Goal: Transaction & Acquisition: Purchase product/service

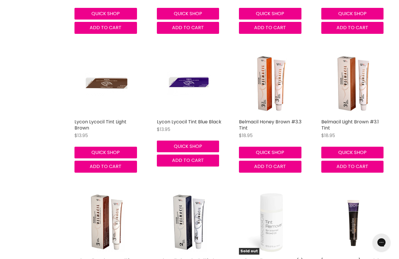
scroll to position [512, 0]
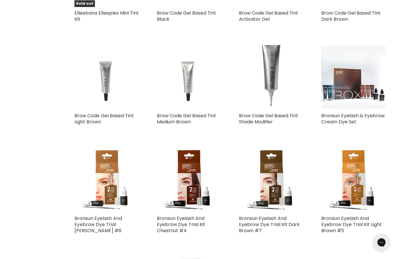
scroll to position [1261, 0]
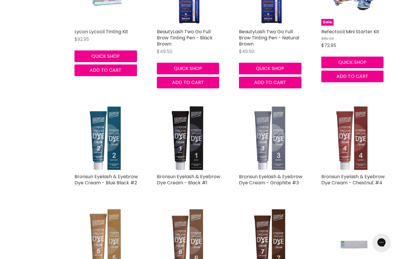
scroll to position [2089, 0]
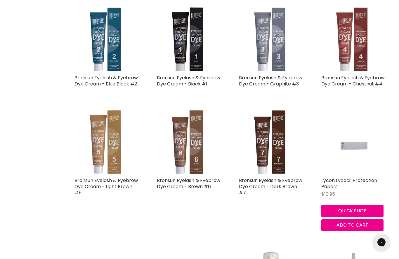
scroll to position [2173, 0]
click at [178, 177] on link "Bronsun Eyelash & Eyebrow Dye Cream - Brown #6" at bounding box center [188, 183] width 63 height 13
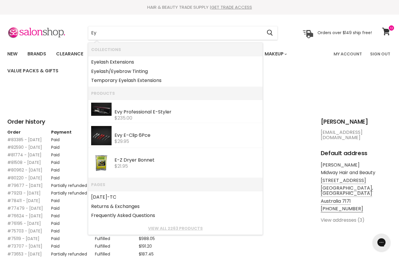
type input "Eye"
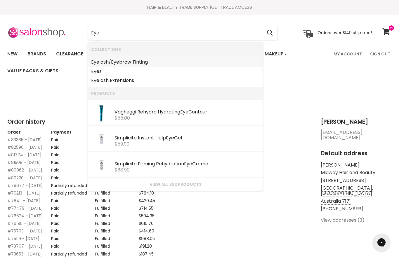
click at [105, 59] on link "Eye lash/ Eye brow Tinting" at bounding box center [175, 62] width 168 height 9
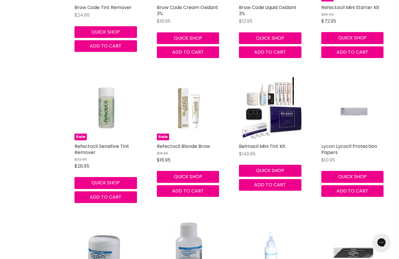
scroll to position [1523, 0]
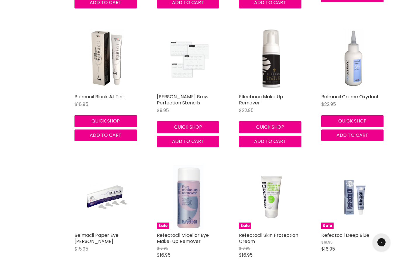
scroll to position [2405, 0]
click at [178, 93] on link "Ardell Brow Perfection Stencils" at bounding box center [183, 99] width 52 height 13
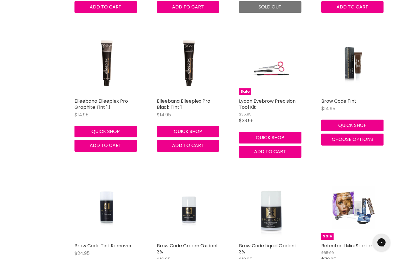
scroll to position [1287, 0]
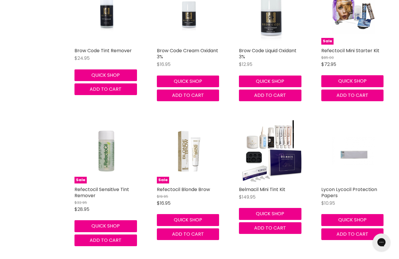
scroll to position [1473, 0]
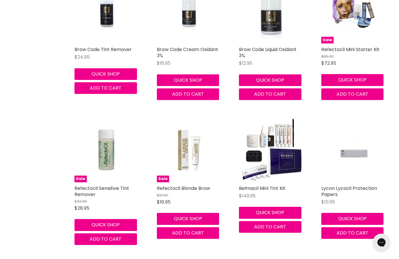
click at [266, 148] on img "Main content" at bounding box center [271, 150] width 65 height 65
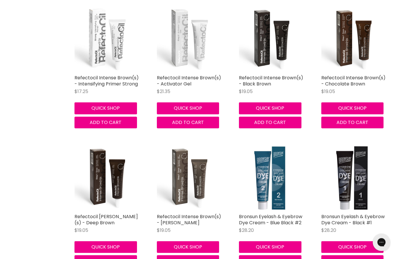
scroll to position [303, 0]
click at [170, 77] on link "Refectocil Intense Brown(s) - Activator Gel" at bounding box center [189, 80] width 64 height 13
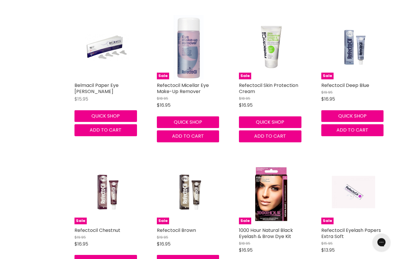
scroll to position [2555, 0]
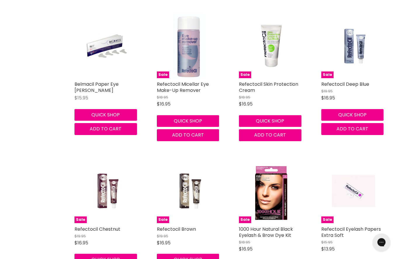
click at [196, 254] on button "Quick shop" at bounding box center [188, 260] width 62 height 12
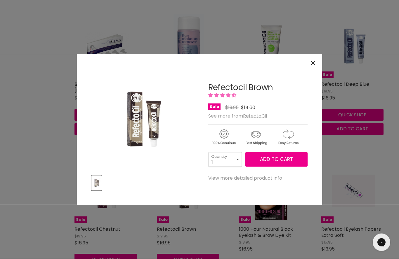
scroll to position [2581, 0]
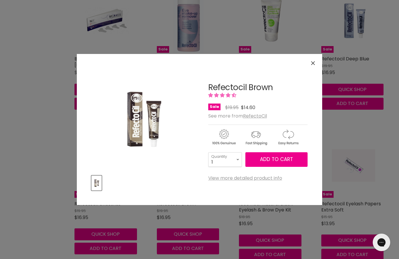
click at [277, 160] on span "Add to cart" at bounding box center [276, 159] width 33 height 7
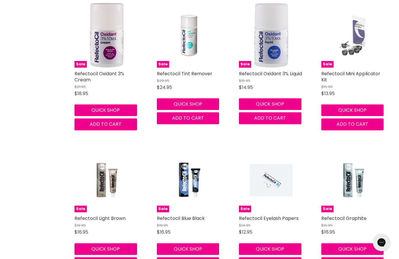
scroll to position [2859, 0]
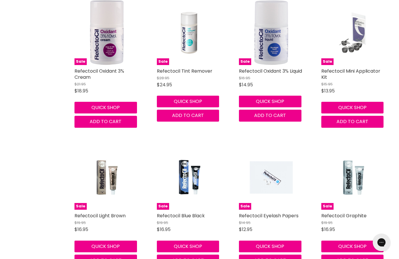
click at [126, 241] on button "Quick shop" at bounding box center [105, 247] width 62 height 12
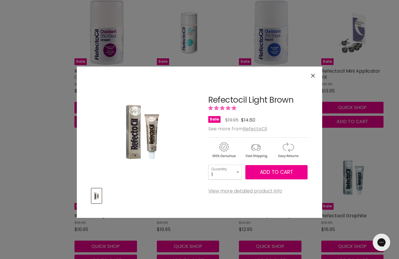
click at [272, 173] on span "Add to cart" at bounding box center [276, 172] width 33 height 7
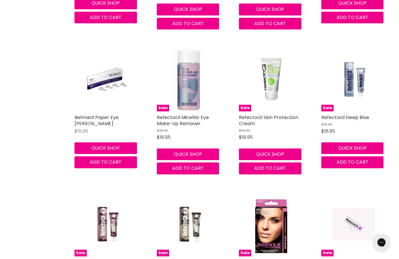
scroll to position [2520, 0]
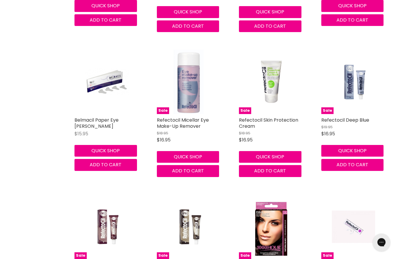
click at [347, 145] on button "Quick shop" at bounding box center [352, 151] width 62 height 12
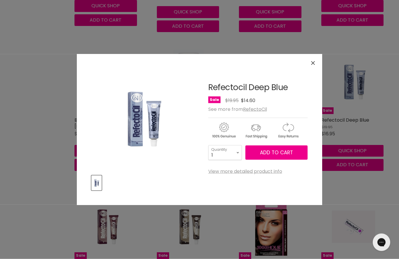
scroll to position [2520, 0]
click at [291, 153] on span "Add to cart" at bounding box center [276, 152] width 33 height 7
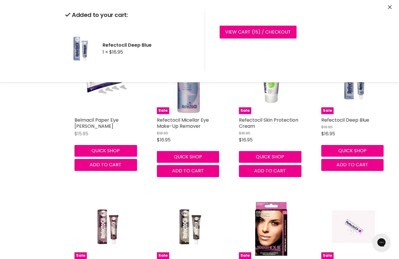
click at [270, 31] on link "View cart ( 15 ) / Checkout" at bounding box center [258, 32] width 77 height 13
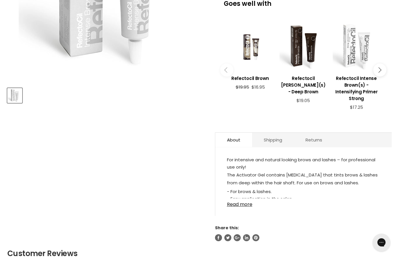
scroll to position [208, 0]
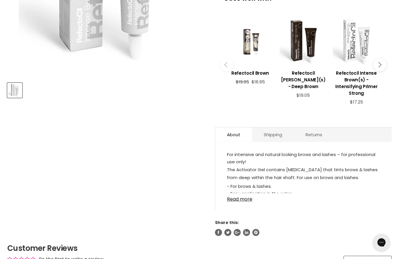
click at [232, 198] on link "Read more" at bounding box center [303, 197] width 153 height 9
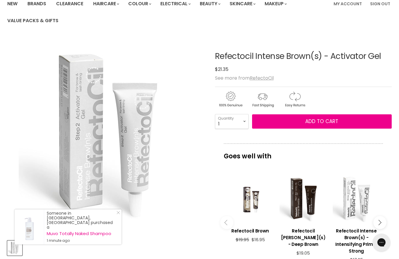
scroll to position [50, 0]
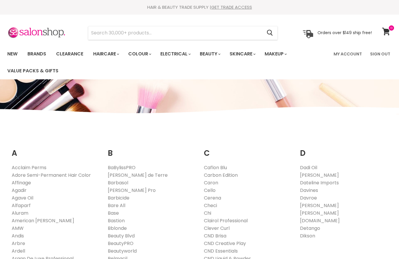
click at [246, 222] on link "Clairol Professional" at bounding box center [226, 221] width 44 height 7
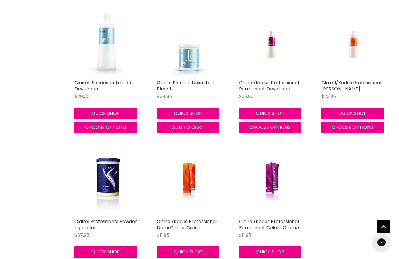
scroll to position [206, 0]
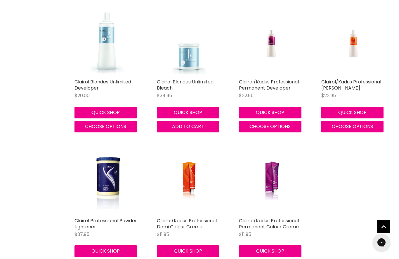
click at [272, 224] on link "Clairol/Kadus Professional Permanent Colour Creme" at bounding box center [269, 224] width 60 height 13
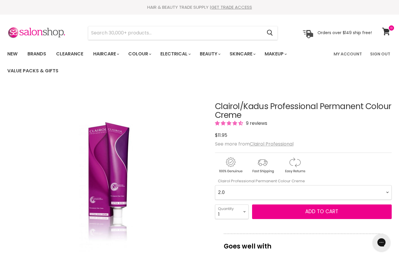
click at [390, 193] on Creme-0-0 "2.0 2.8 3.0 3.6 4.0 4.07 4.65 4.71 4.75 4.77 5.0 5.07 5.1 5.46 5.5 5.6 5.7 5.71…" at bounding box center [303, 192] width 177 height 15
click at [387, 193] on Creme-0-0 "2.0 2.8 3.0 3.6 4.0 4.07 4.65 4.71 4.75 4.77 5.0 5.07 5.1 5.46 5.5 5.6 5.7 5.71…" at bounding box center [303, 192] width 177 height 15
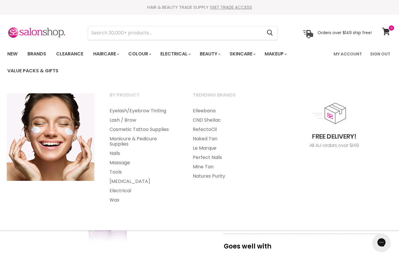
click at [122, 176] on link "Tools" at bounding box center [143, 172] width 82 height 9
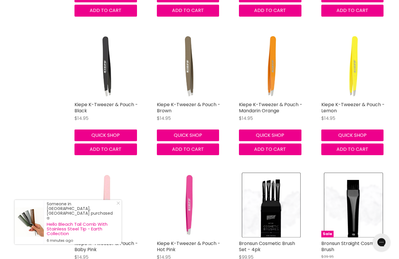
scroll to position [1300, 0]
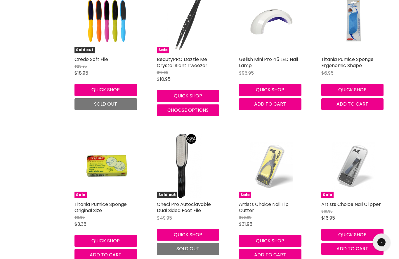
scroll to position [2960, 0]
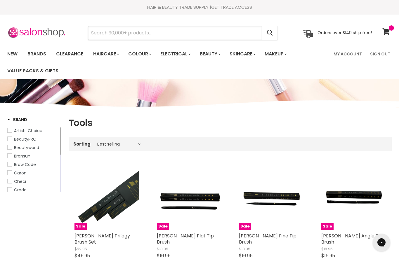
click at [108, 33] on input "Search" at bounding box center [175, 32] width 174 height 13
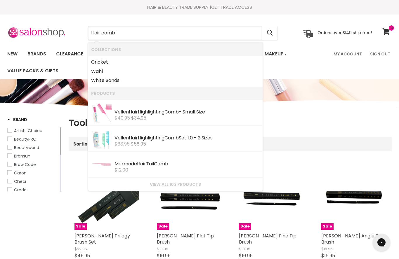
type input "Hair [PERSON_NAME]"
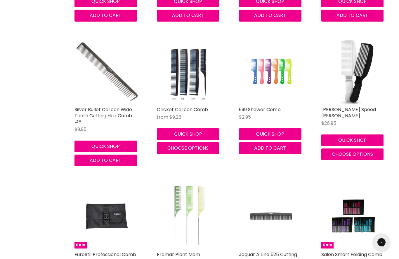
scroll to position [549, 0]
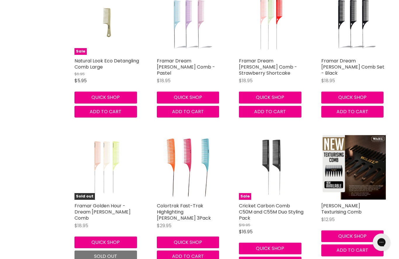
scroll to position [2328, 0]
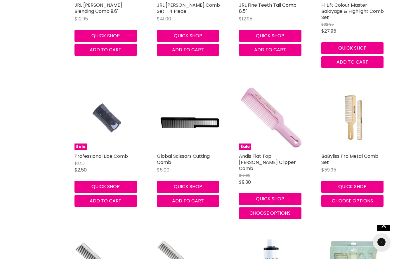
scroll to position [3097, 0]
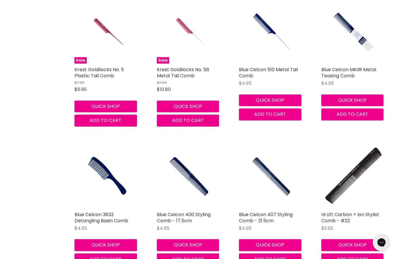
scroll to position [1270, 0]
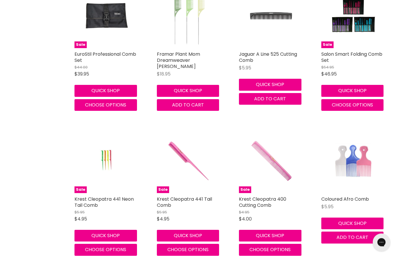
click at [351, 221] on button "Quick shop" at bounding box center [352, 224] width 62 height 12
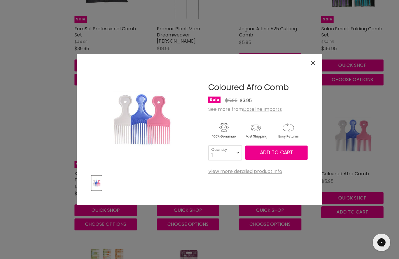
click at [281, 154] on span "Add to cart" at bounding box center [276, 152] width 33 height 7
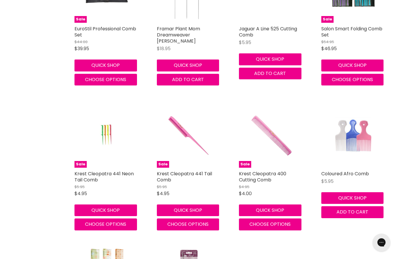
click at [104, 135] on img "Main content" at bounding box center [106, 135] width 43 height 65
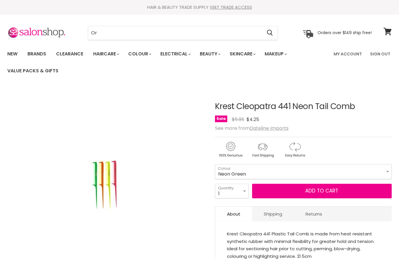
type input "Org"
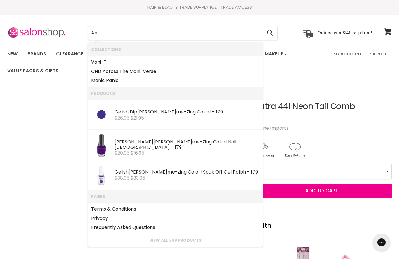
type input "A"
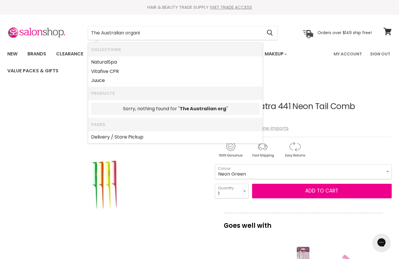
type input "The Australian organic"
